Goal: Information Seeking & Learning: Learn about a topic

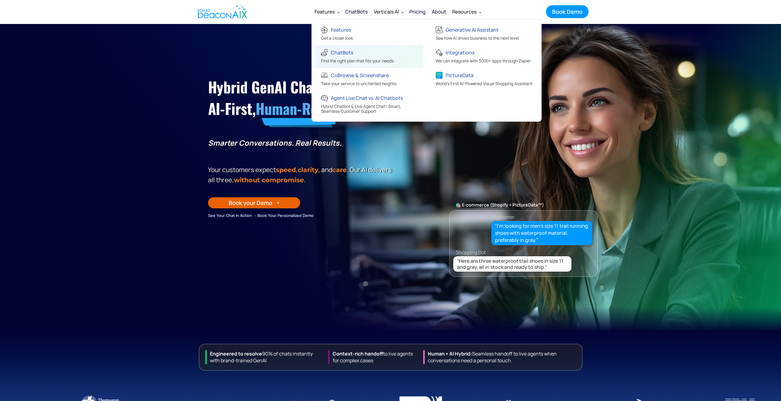
click at [342, 54] on div "ChatBots" at bounding box center [342, 52] width 22 height 9
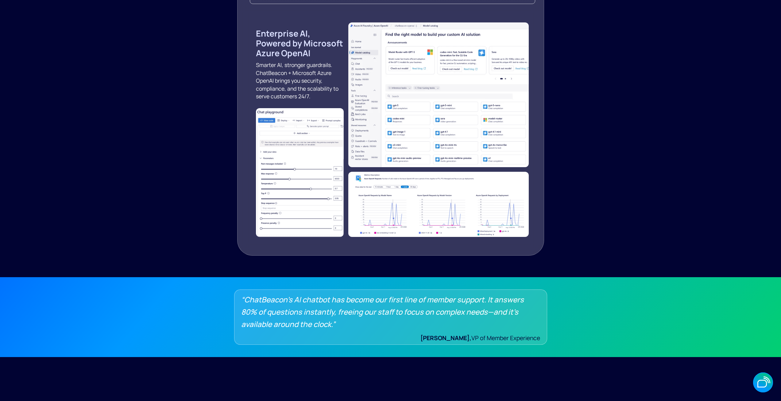
scroll to position [1013, 0]
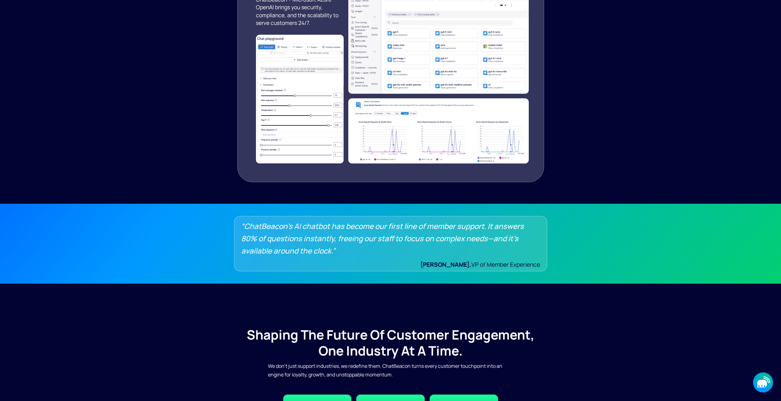
click at [765, 385] on div "button" at bounding box center [765, 385] width 2 height 2
click at [746, 371] on div "Chat" at bounding box center [746, 373] width 46 height 6
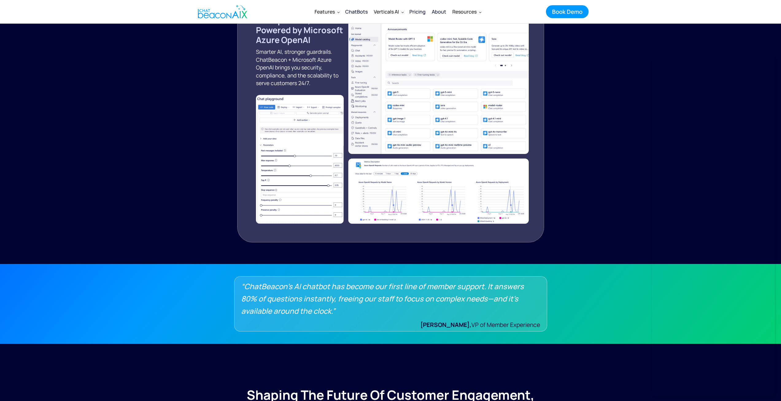
scroll to position [952, 0]
